Goal: Ask a question

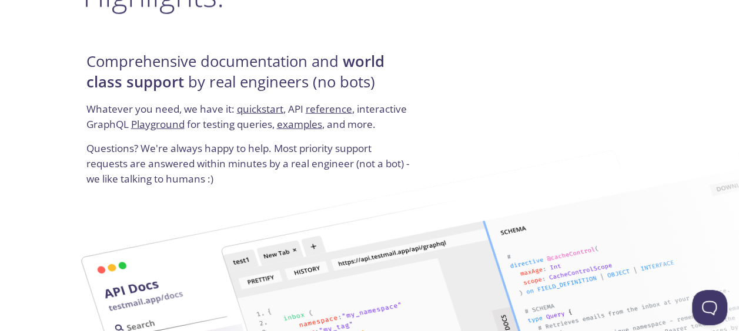
scroll to position [1464, 0]
click at [136, 115] on p "Whatever you need, we have it: quickstart , API reference , interactive GraphQL…" at bounding box center [249, 121] width 327 height 39
click at [272, 108] on link "quickstart" at bounding box center [260, 110] width 46 height 14
click at [326, 103] on link "reference" at bounding box center [329, 110] width 46 height 14
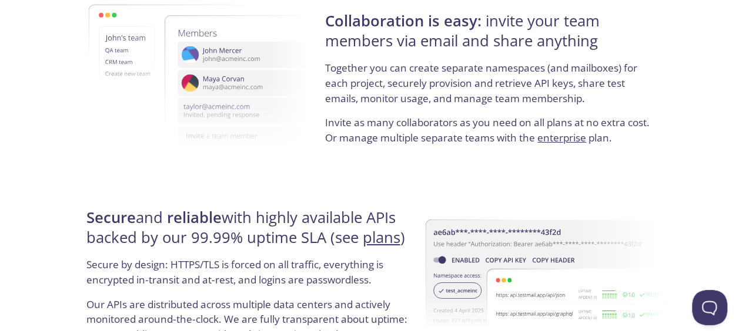
scroll to position [2083, 0]
click at [291, 256] on h4 "Secure and reliable with highly available APIs backed by our 99.99% uptime SLA …" at bounding box center [249, 234] width 327 height 50
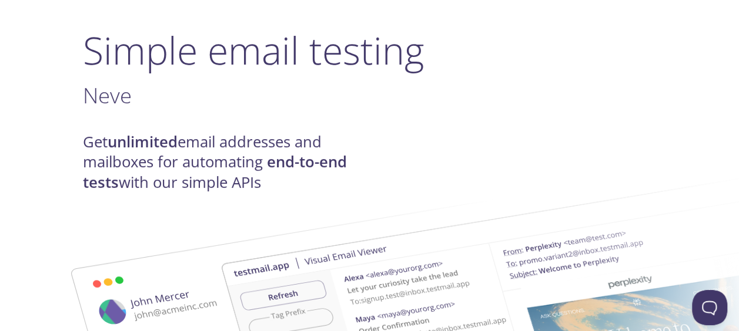
scroll to position [0, 0]
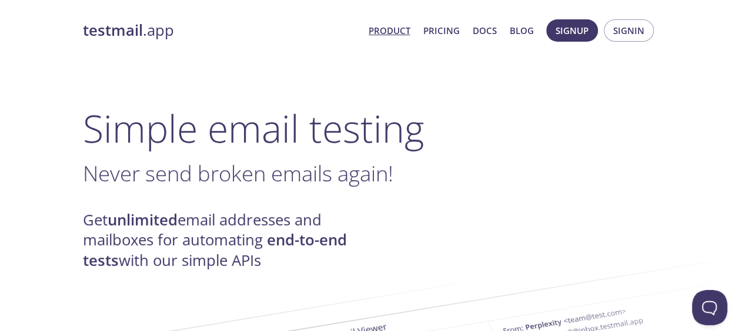
click at [475, 31] on link "Docs" at bounding box center [484, 30] width 24 height 15
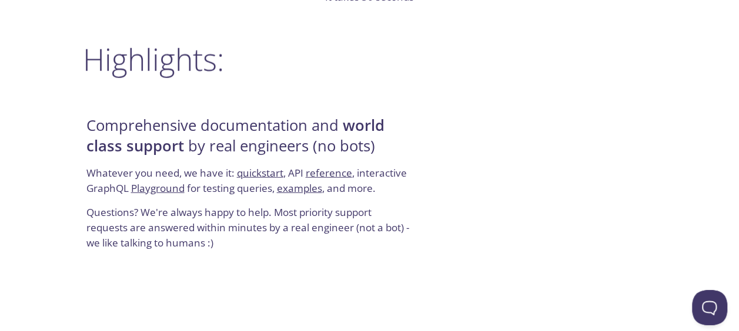
scroll to position [1426, 0]
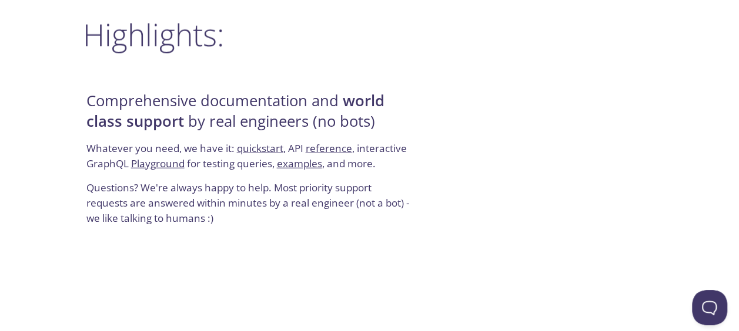
click at [171, 159] on link "Playground" at bounding box center [157, 164] width 53 height 14
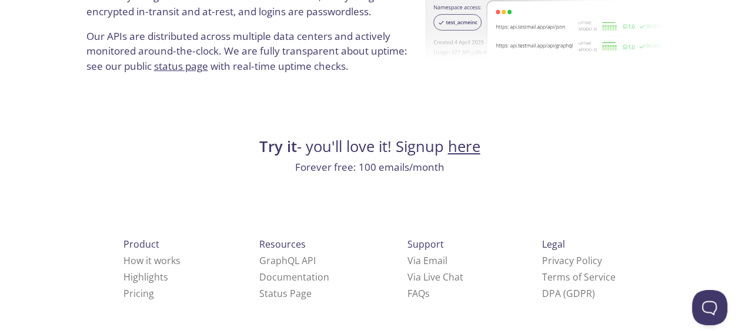
scroll to position [2356, 0]
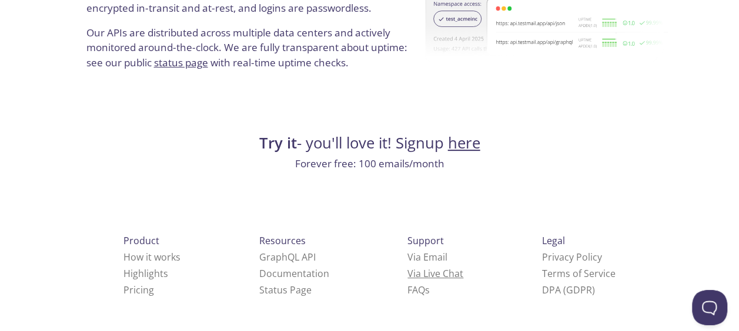
click at [407, 278] on link "Via Live Chat" at bounding box center [435, 273] width 56 height 13
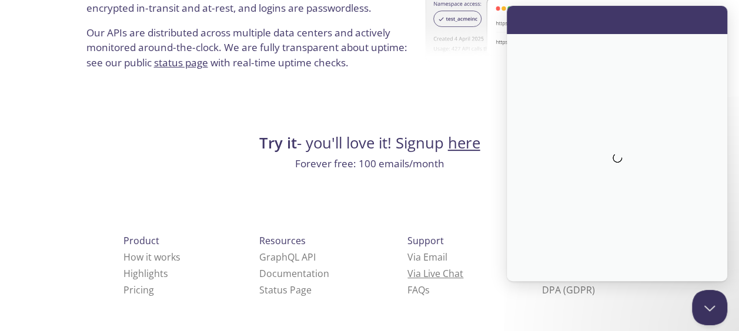
scroll to position [0, 0]
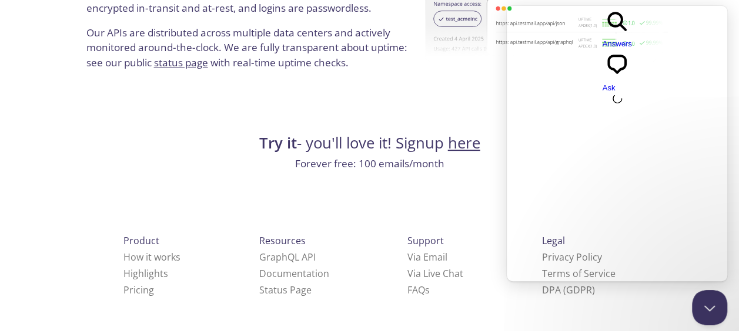
click at [596, 94] on div "Loading" at bounding box center [617, 98] width 220 height 9
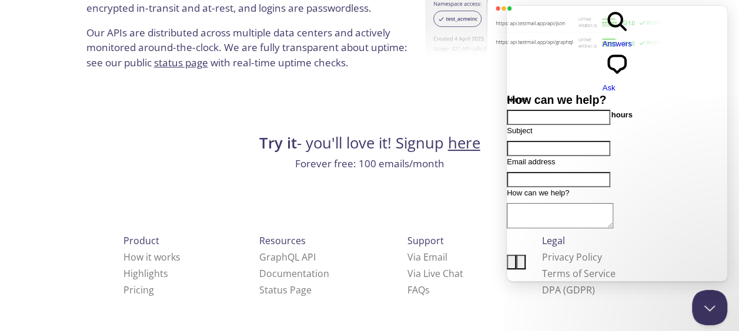
click at [597, 110] on input "Name" at bounding box center [558, 117] width 103 height 15
click at [572, 110] on input "Name" at bounding box center [558, 117] width 103 height 15
type input "Lester"
type input "GUI Testing"
type input "lesterj390@gmail.com"
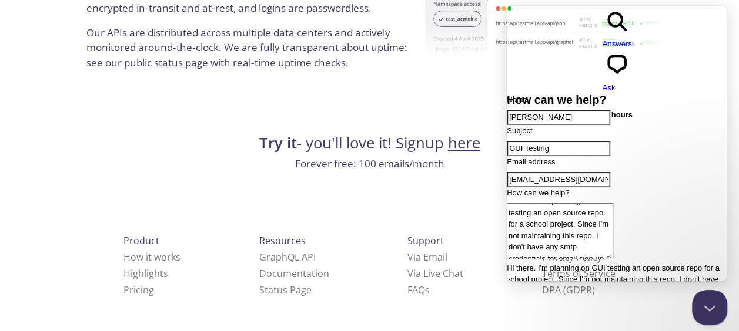
scroll to position [7, 0]
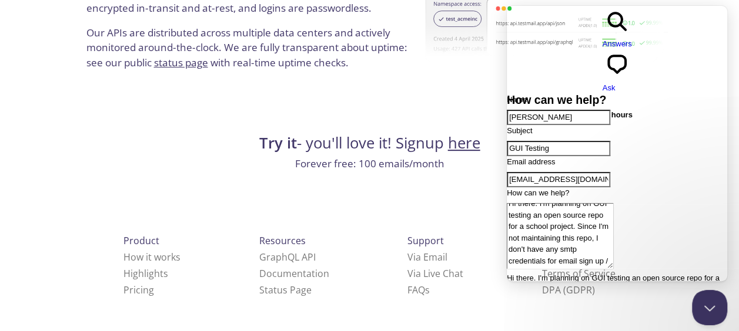
type textarea "Hi there. I'm planning on GUI testing an open source repo for a school project.…"
type input "Lester of"
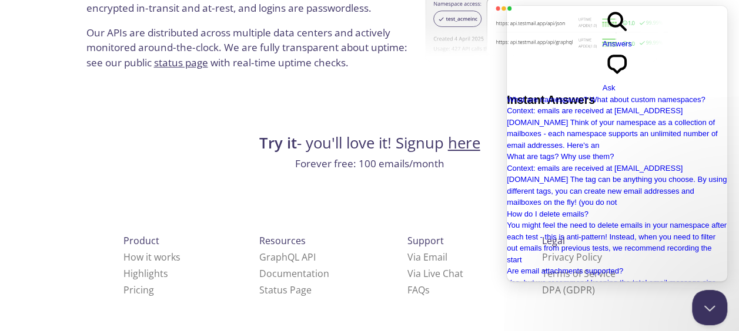
scroll to position [0, 0]
click at [615, 83] on span "Ask" at bounding box center [608, 87] width 13 height 9
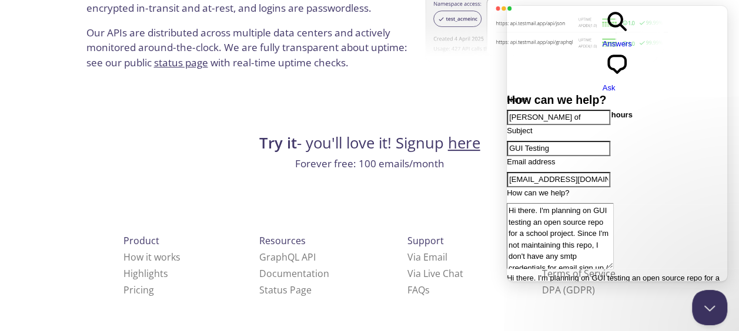
scroll to position [36, 0]
click at [613, 209] on textarea "Hi there. I'm planning on GUI testing an open source repo for a school project.…" at bounding box center [560, 236] width 106 height 66
type textarea "Hi there. I'm planning on GUI testing an open-source repo for a school project.…"
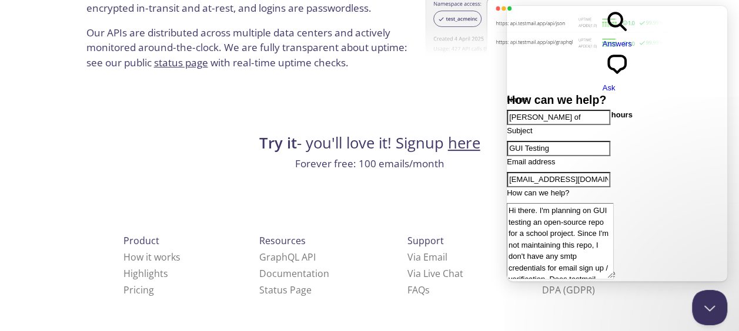
click at [601, 110] on input "Lester of" at bounding box center [558, 117] width 103 height 15
type input "Lester"
click at [537, 172] on input "lesterj390@gmail.com" at bounding box center [558, 179] width 103 height 15
click at [538, 203] on textarea "Hi there. I'm planning on GUI testing an open-source repo for a school project.…" at bounding box center [560, 241] width 106 height 76
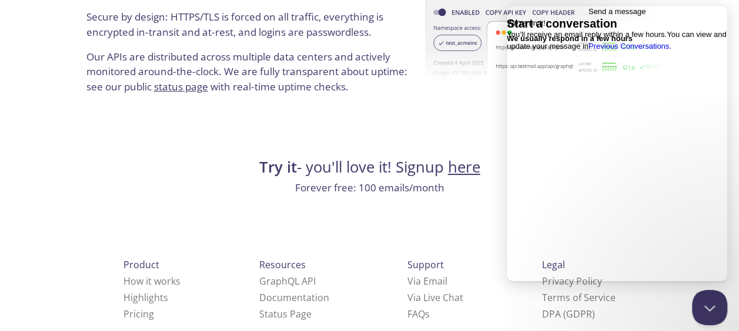
scroll to position [2330, 0]
click at [588, 16] on span "Go back" at bounding box center [588, 11] width 0 height 9
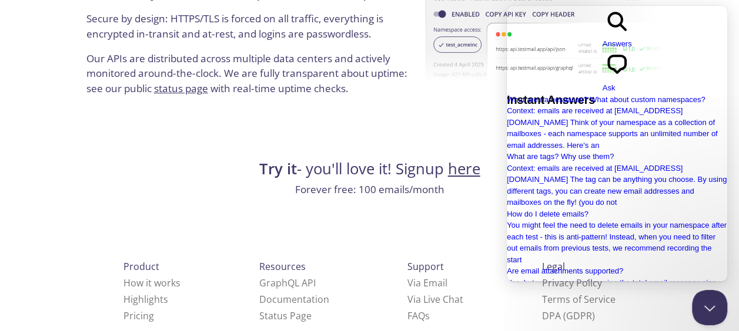
click at [632, 72] on span "chat-square" at bounding box center [616, 76] width 29 height 9
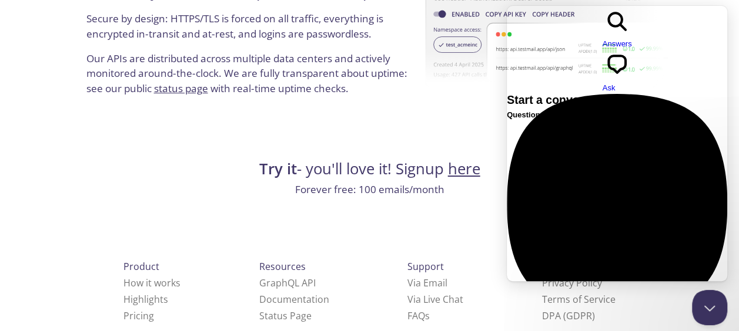
click at [602, 39] on span "Answers" at bounding box center [616, 43] width 29 height 9
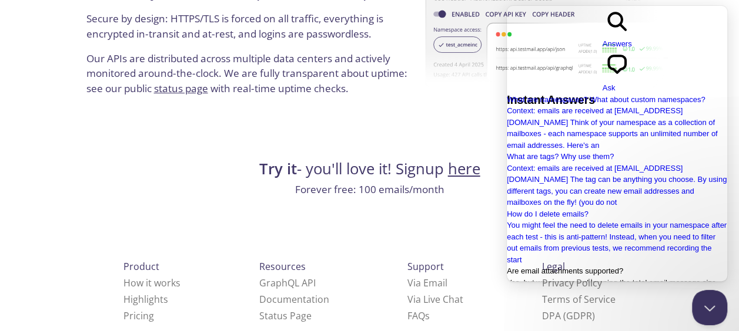
scroll to position [226, 0]
click at [447, 232] on div "Product How it works Highlights Pricing Resources GraphQL API Documentation Sta…" at bounding box center [369, 335] width 611 height 219
click at [523, 244] on div "Legal Privacy Policy Terms of Service DPA (GDPR)" at bounding box center [578, 291] width 111 height 103
click at [693, 308] on button "Close Beacon popover" at bounding box center [706, 305] width 35 height 35
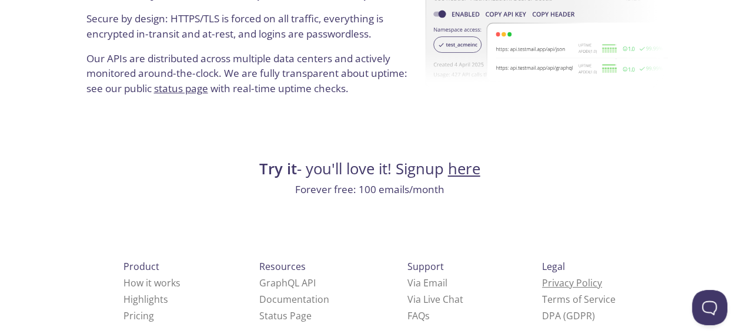
scroll to position [2356, 0]
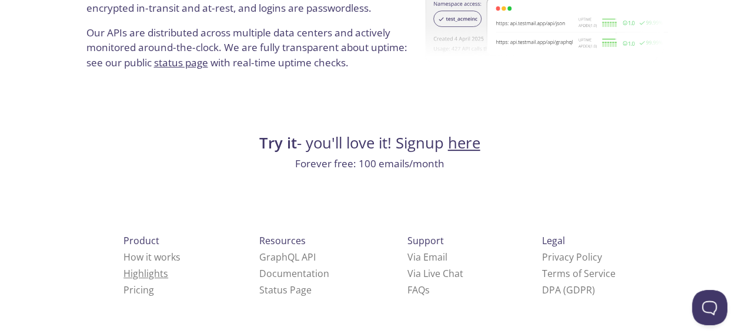
click at [125, 276] on link "Highlights" at bounding box center [145, 273] width 45 height 13
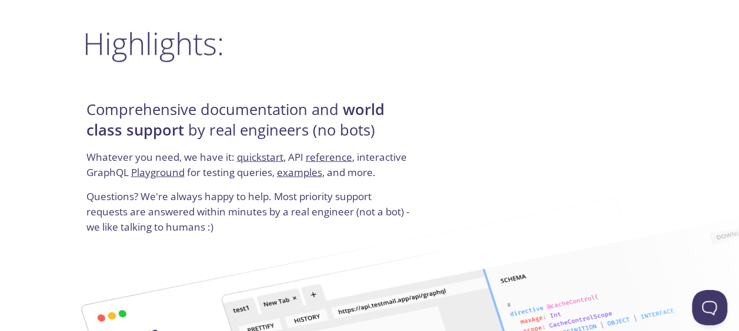
scroll to position [1418, 0]
click at [149, 173] on link "Playground" at bounding box center [157, 172] width 53 height 14
